Goal: Find contact information: Find contact information

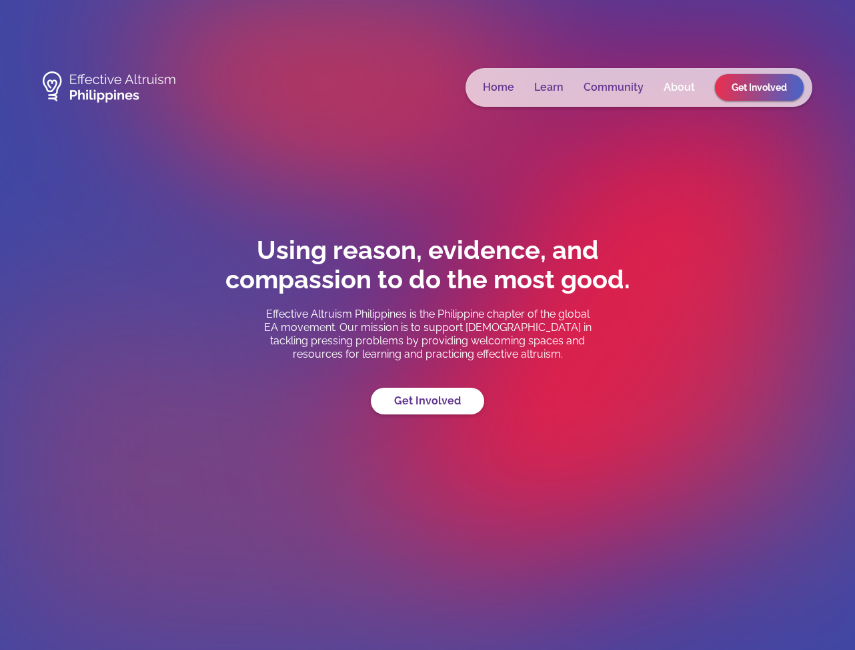
click at [672, 90] on link "About" at bounding box center [679, 87] width 31 height 13
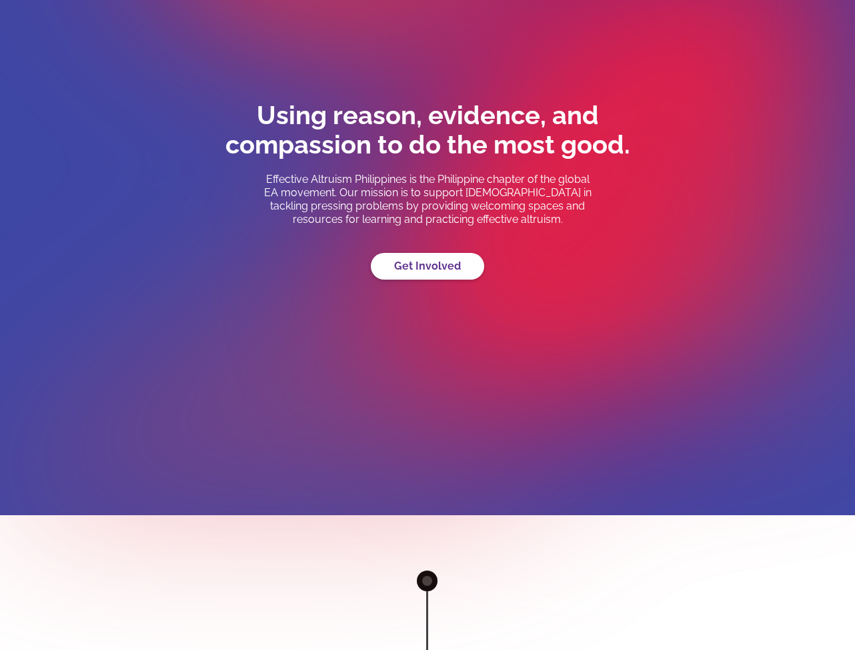
scroll to position [249, 0]
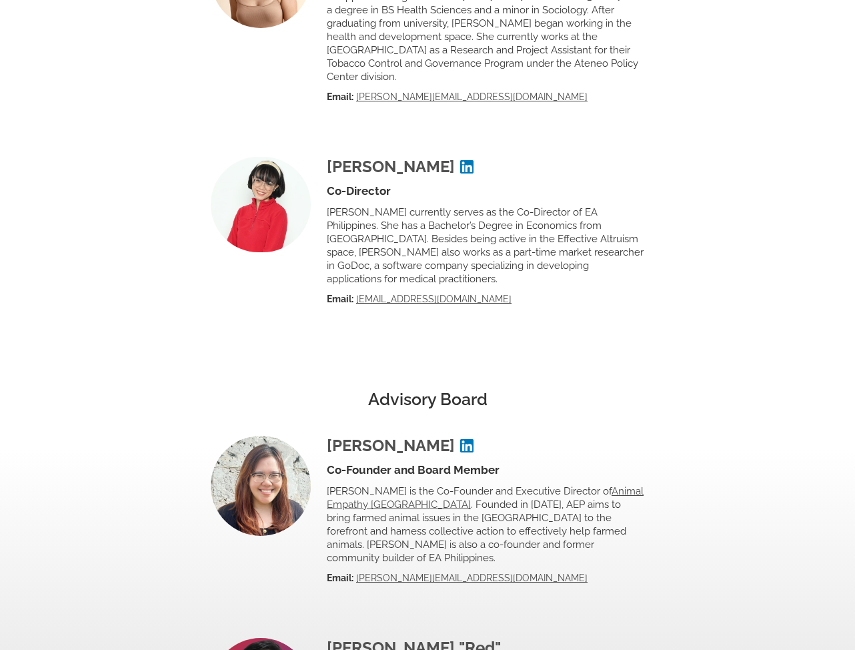
scroll to position [2266, 0]
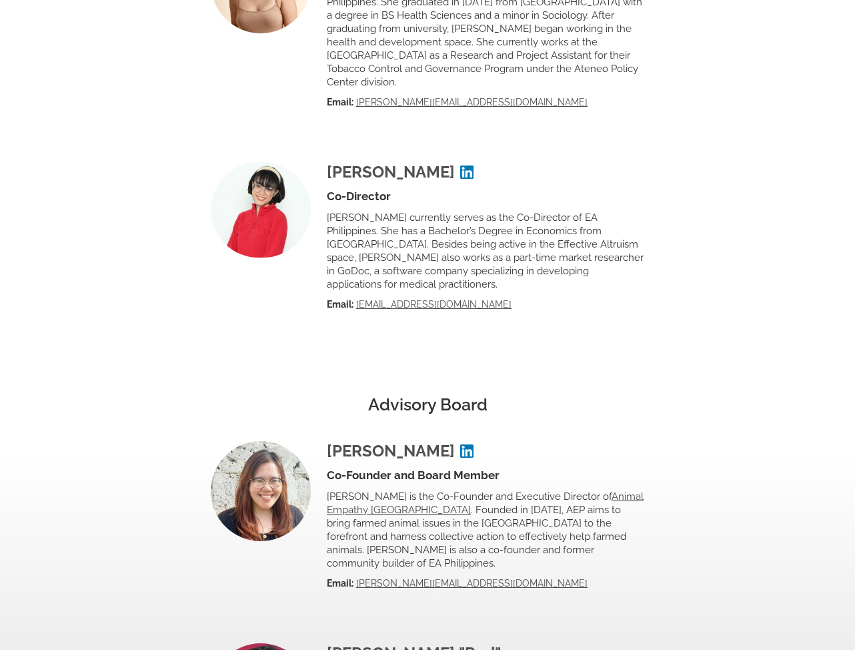
drag, startPoint x: 564, startPoint y: 218, endPoint x: 558, endPoint y: 245, distance: 27.5
click at [558, 248] on p "Zian currently serves as the Co-Director of EA Philippines. She has a Bachelor’…" at bounding box center [486, 251] width 318 height 80
drag, startPoint x: 521, startPoint y: 234, endPoint x: 592, endPoint y: 233, distance: 71.4
click at [593, 234] on p "Zian currently serves as the Co-Director of EA Philippines. She has a Bachelor’…" at bounding box center [486, 251] width 318 height 80
click at [613, 235] on p "Zian currently serves as the Co-Director of EA Philippines. She has a Bachelor’…" at bounding box center [486, 251] width 318 height 80
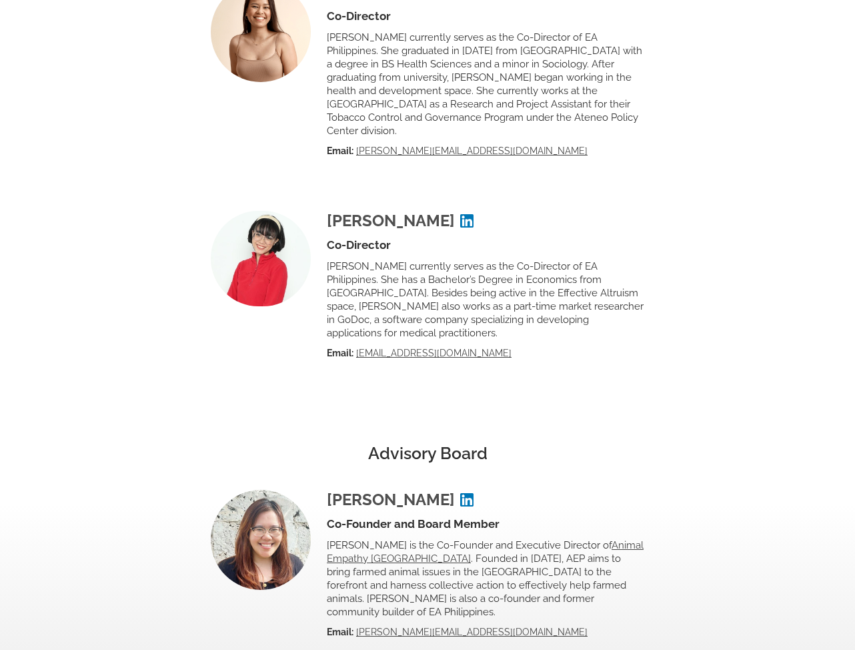
scroll to position [2051, 0]
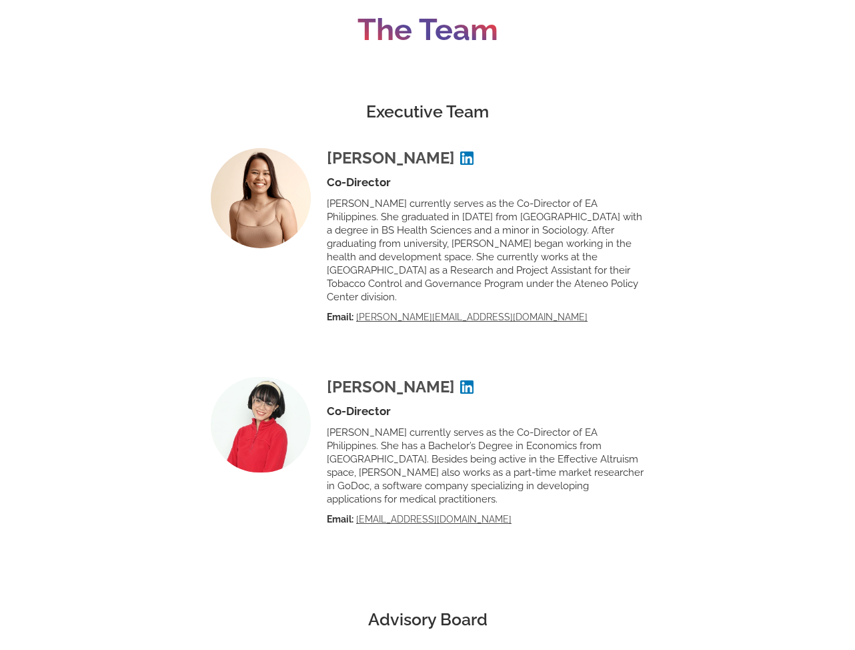
click at [474, 151] on img at bounding box center [466, 157] width 13 height 13
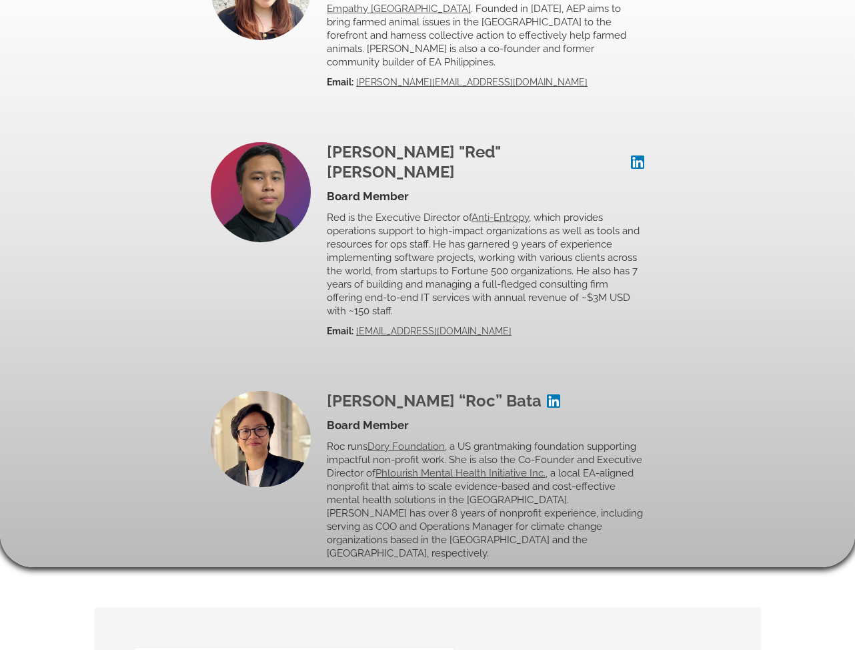
scroll to position [2770, 0]
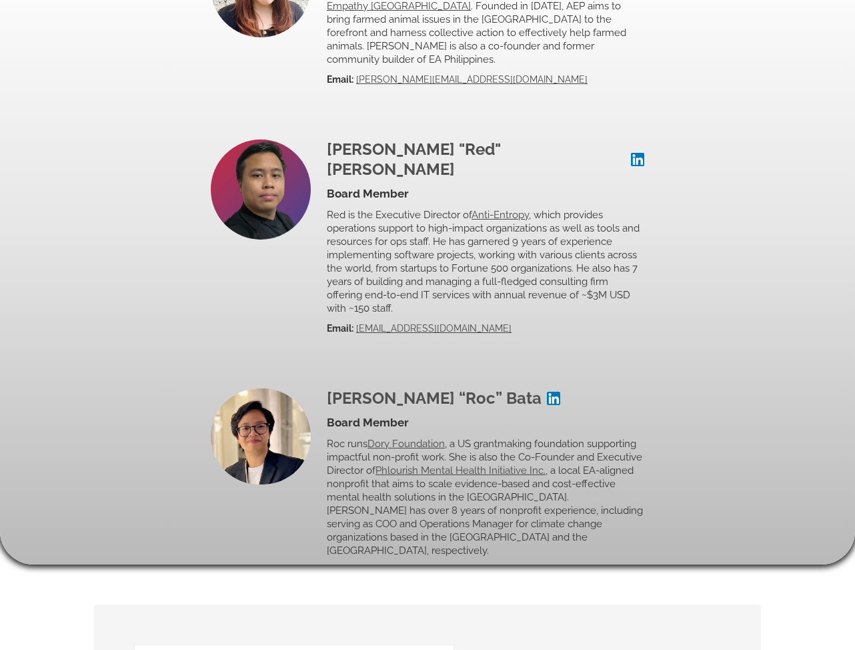
drag, startPoint x: 490, startPoint y: 324, endPoint x: 471, endPoint y: 1, distance: 323.5
